Goal: Task Accomplishment & Management: Use online tool/utility

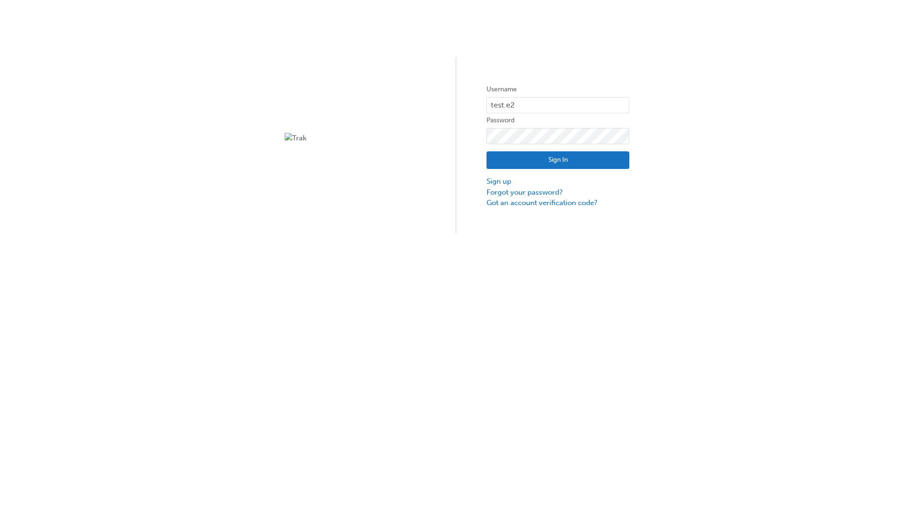
type input "test.e2e.user31"
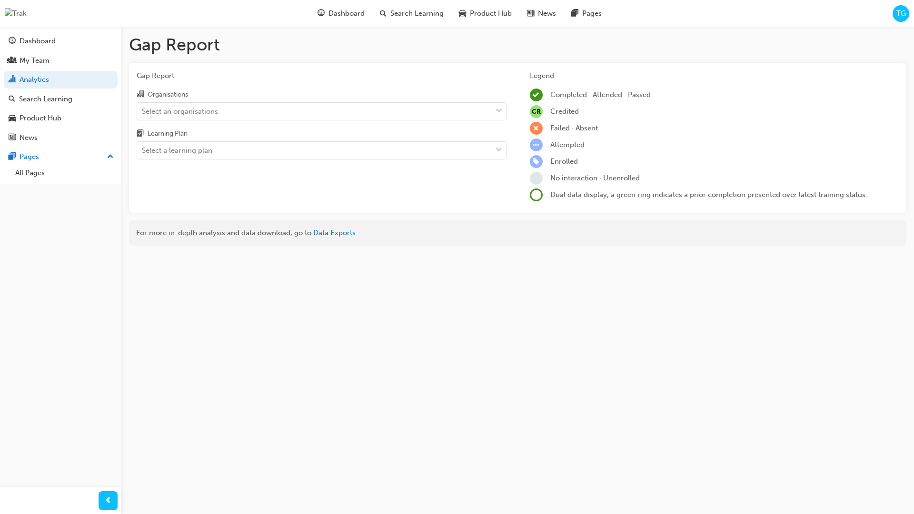
click at [143, 111] on input "Organisations Select an organisations" at bounding box center [142, 111] width 1 height 8
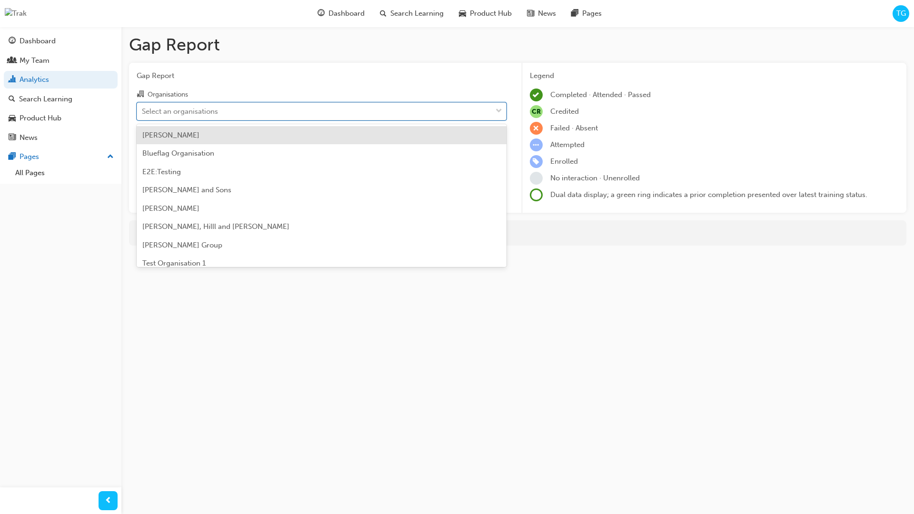
click at [143, 150] on input "Learning Plan Select a learning plan" at bounding box center [142, 150] width 1 height 8
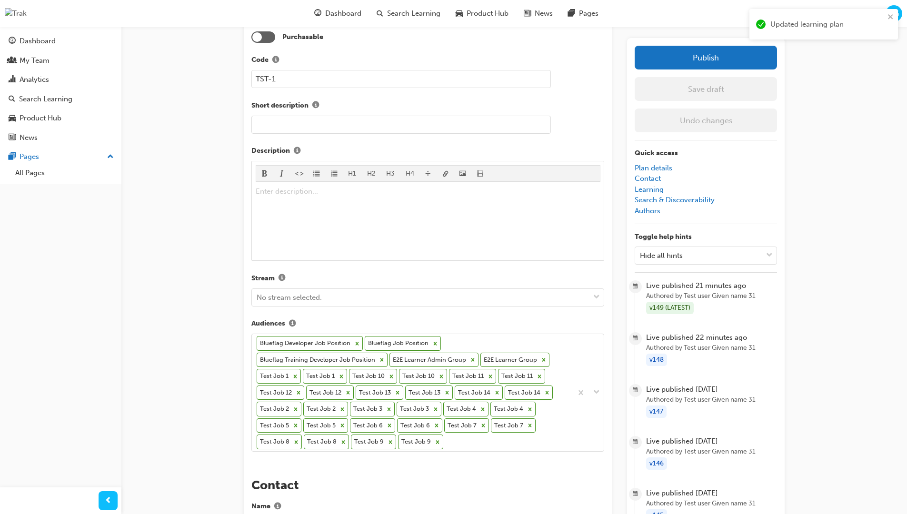
scroll to position [289, 0]
